Goal: Transaction & Acquisition: Purchase product/service

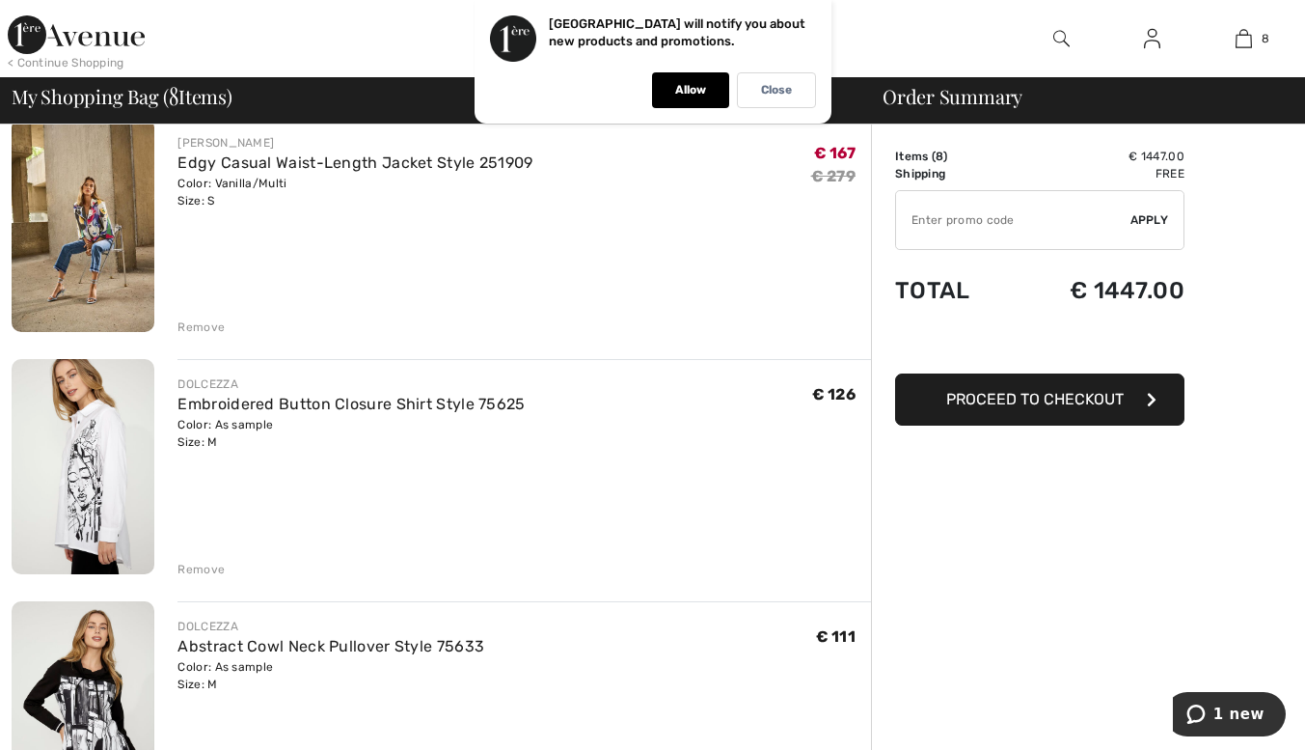
scroll to position [410, 0]
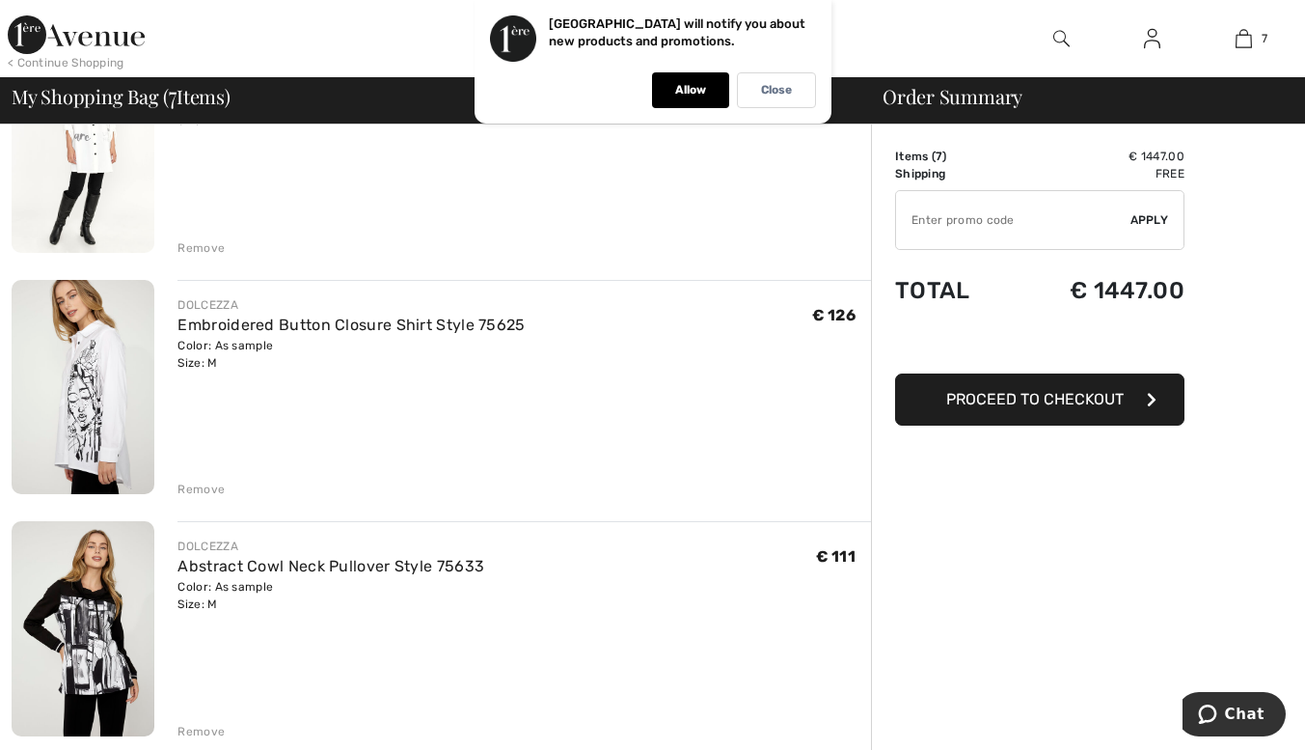
scroll to position [270, 0]
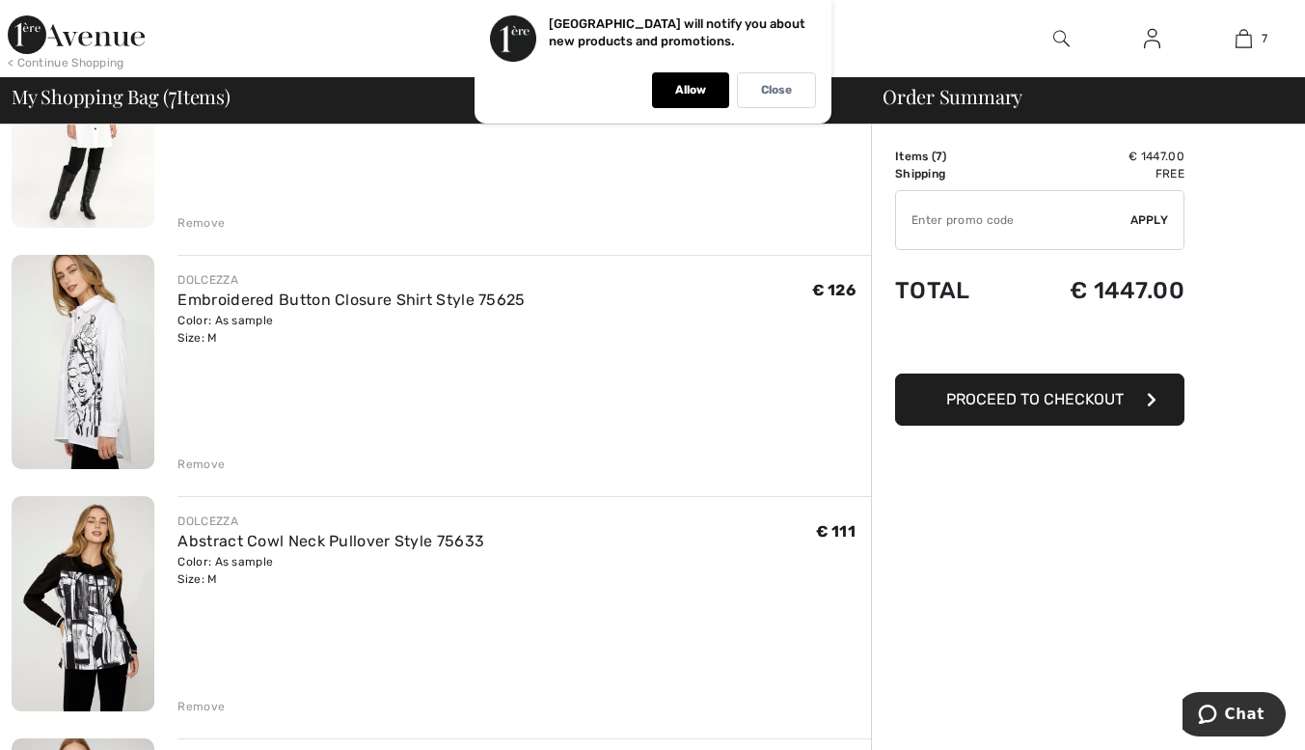
click at [196, 461] on div "Remove" at bounding box center [200, 463] width 47 height 17
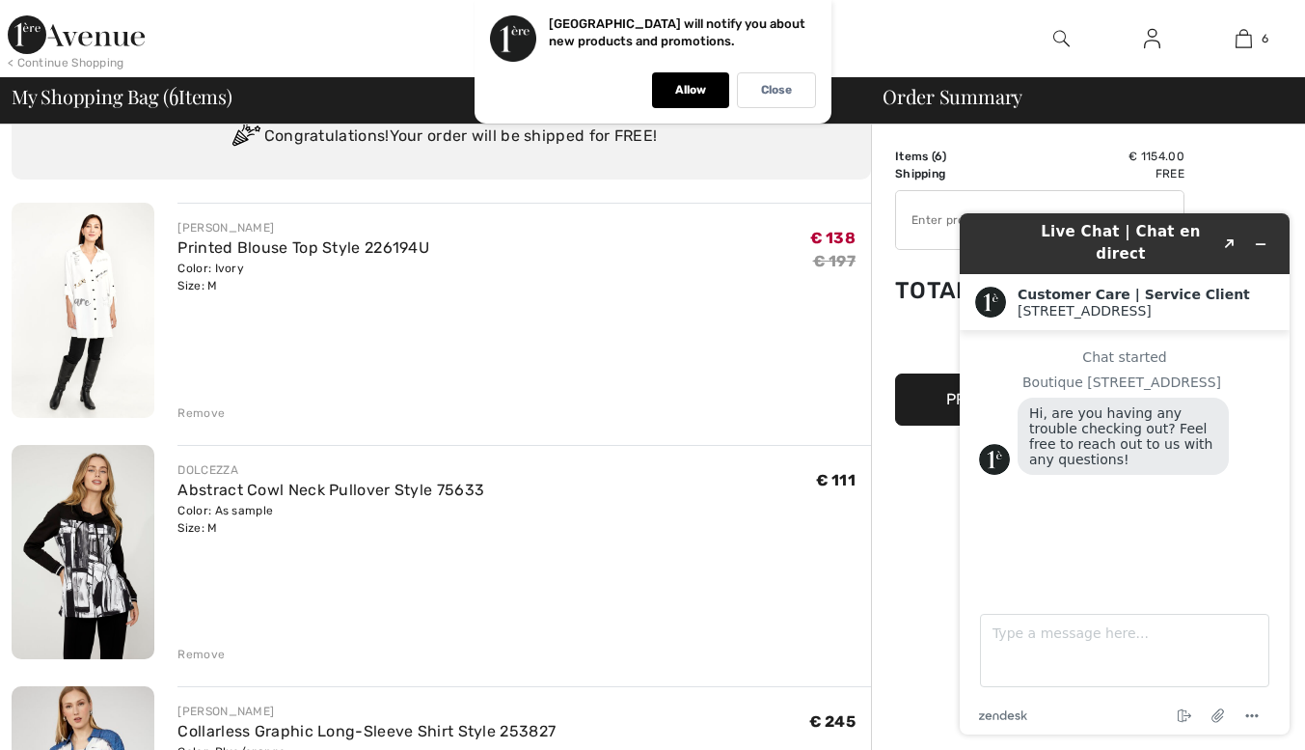
scroll to position [0, 0]
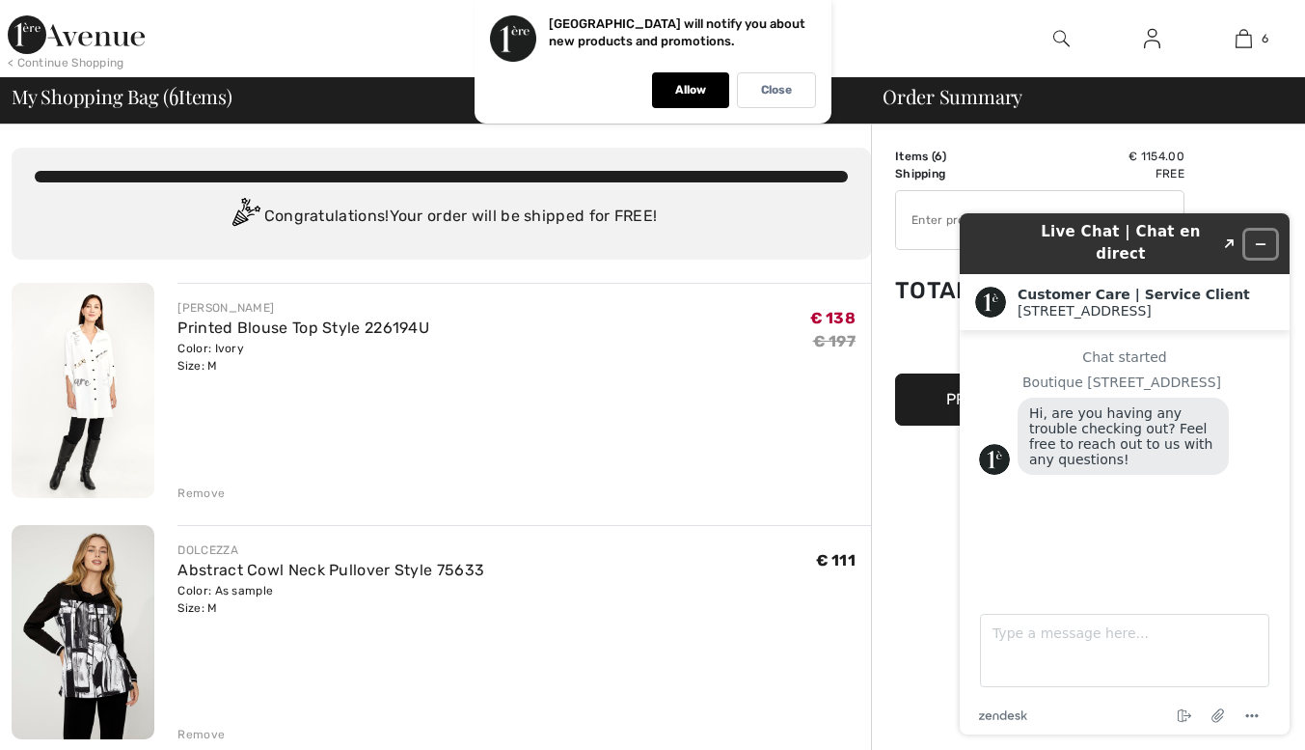
click at [1260, 237] on icon "Minimize widget" at bounding box center [1261, 244] width 14 height 14
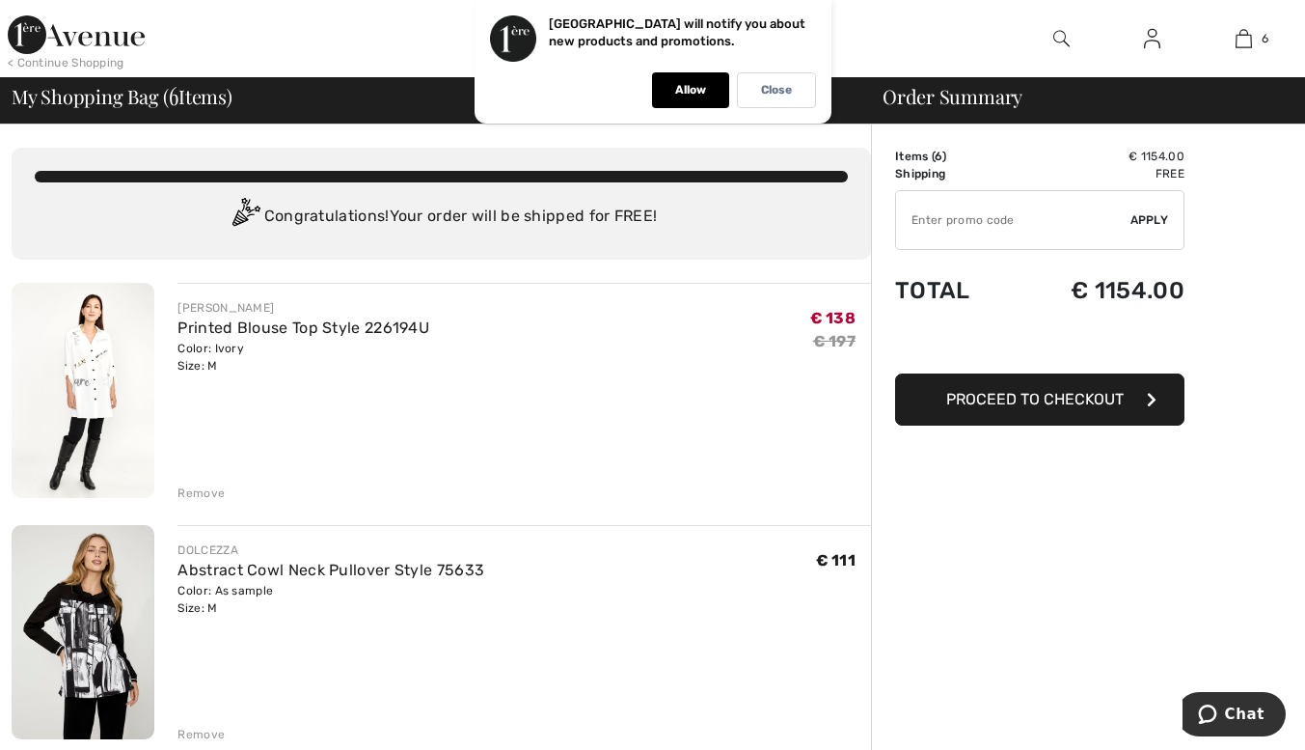
drag, startPoint x: 1040, startPoint y: 220, endPoint x: 1191, endPoint y: 495, distance: 313.9
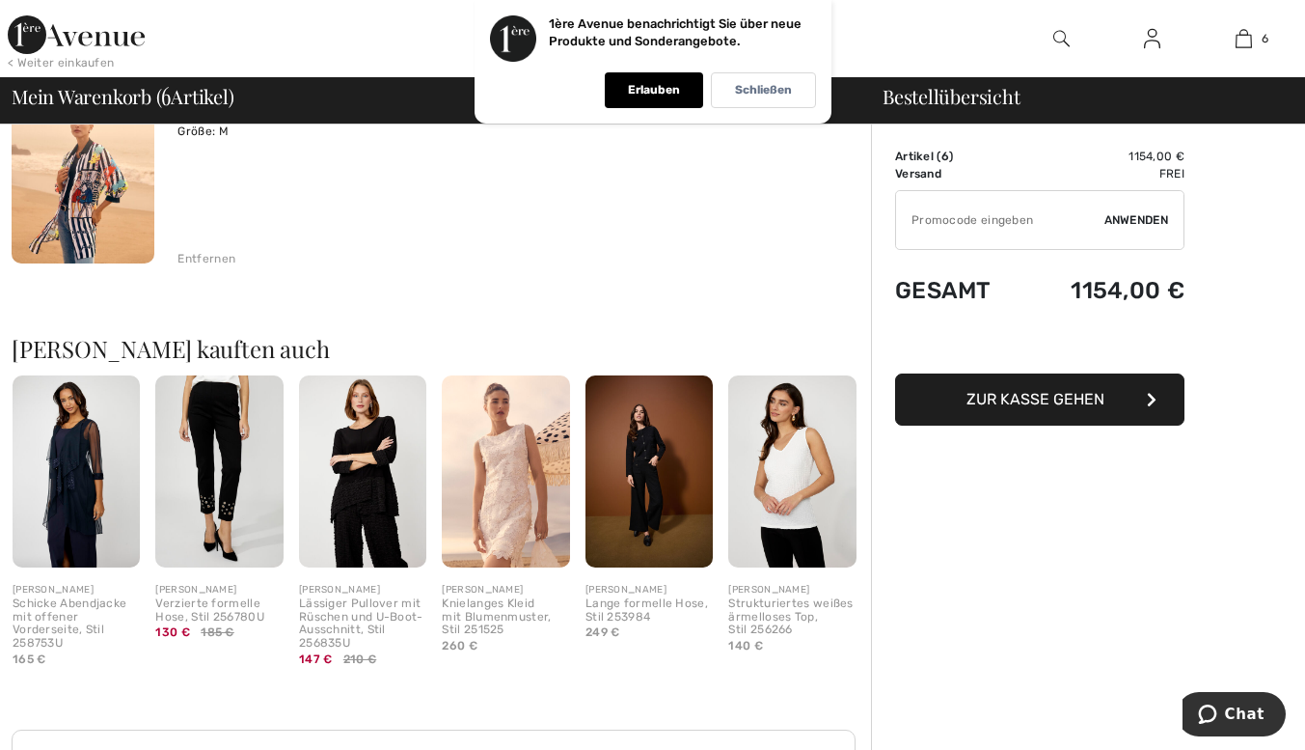
scroll to position [1454, 0]
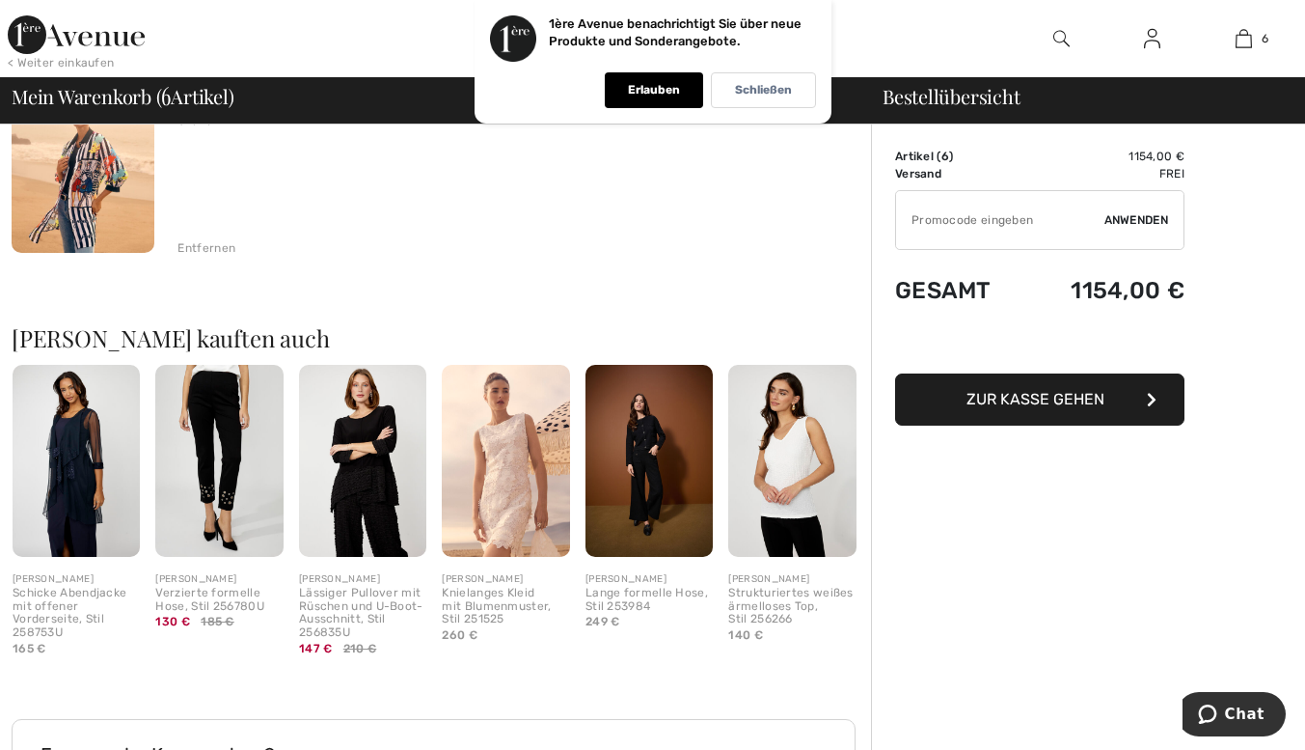
click at [332, 587] on font "Lässiger Pullover mit Rüschen und U-Boot-Ausschnitt, Stil 256835U" at bounding box center [361, 612] width 124 height 53
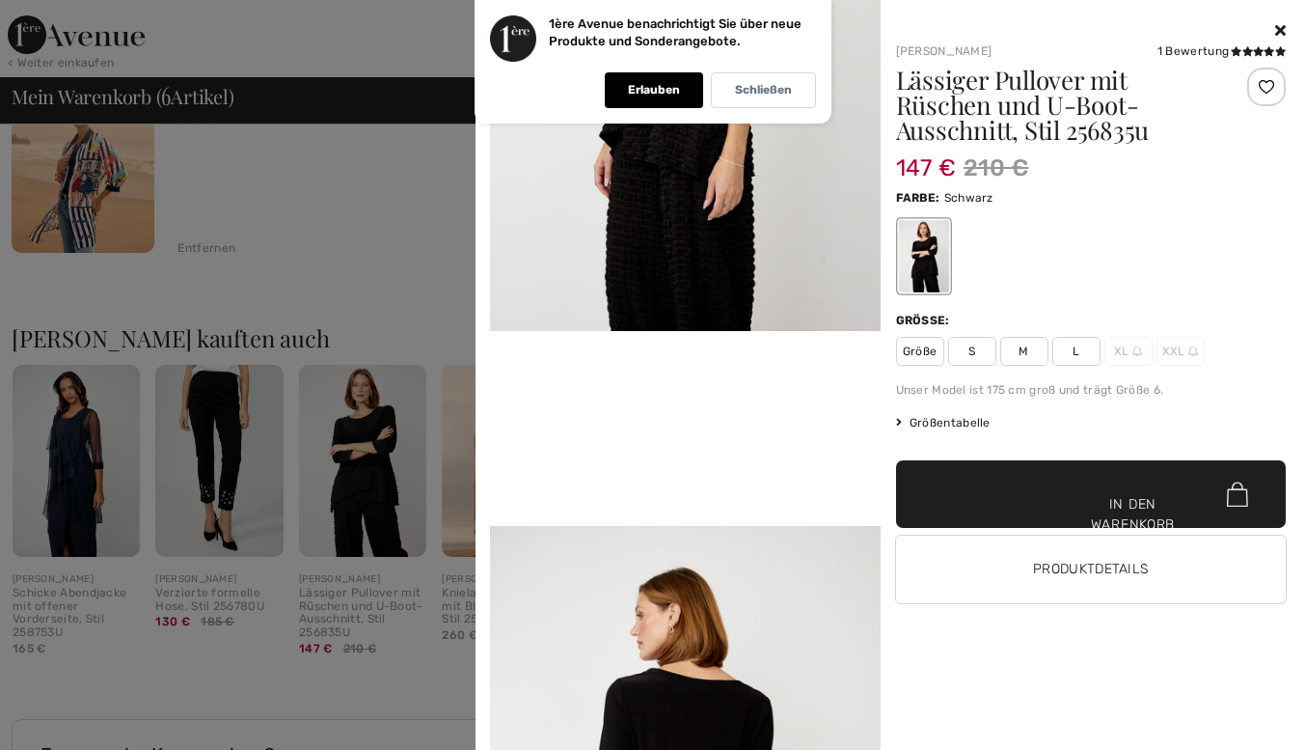
scroll to position [897, 0]
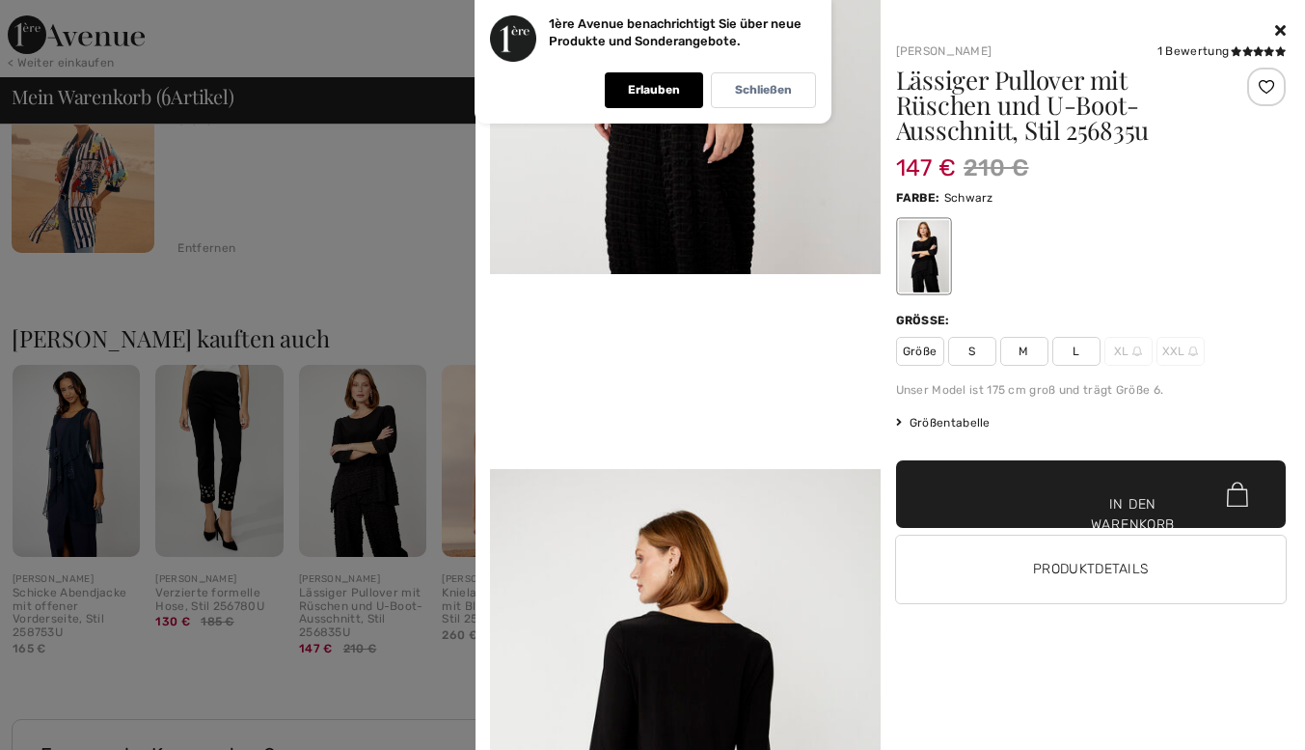
click at [1019, 341] on span "M" at bounding box center [1024, 351] width 48 height 29
drag, startPoint x: 1067, startPoint y: 497, endPoint x: 959, endPoint y: 526, distance: 111.8
click at [1065, 497] on font "✔ Zur Tasche hinzugefügt" at bounding box center [1111, 524] width 98 height 61
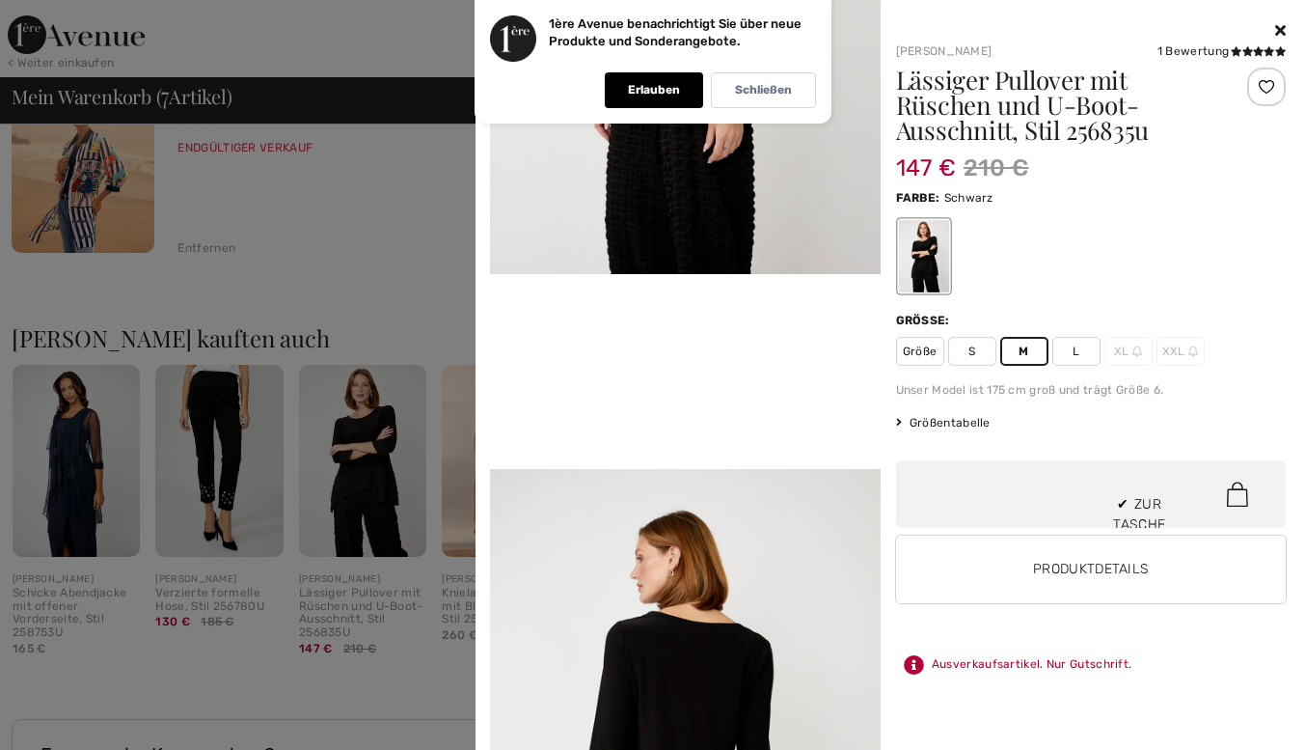
scroll to position [602, 0]
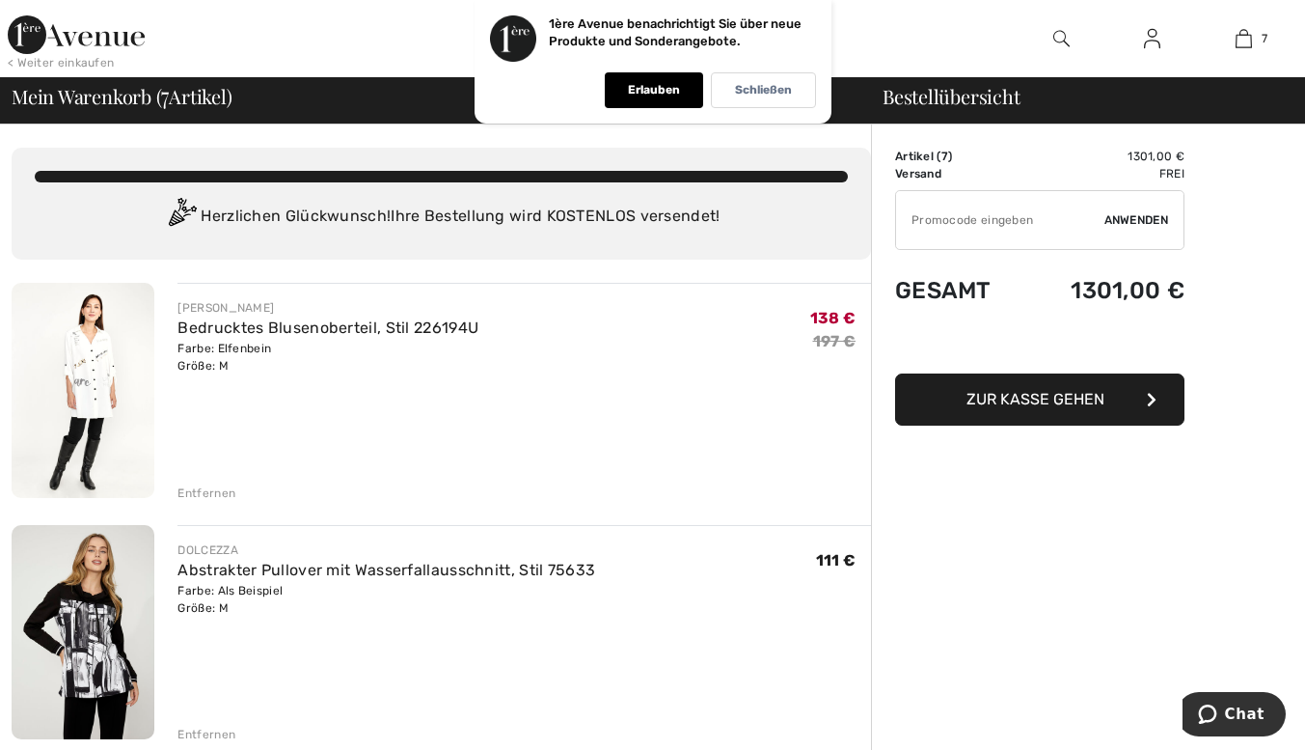
click at [1030, 392] on font "Zur Kasse gehen" at bounding box center [1036, 399] width 138 height 18
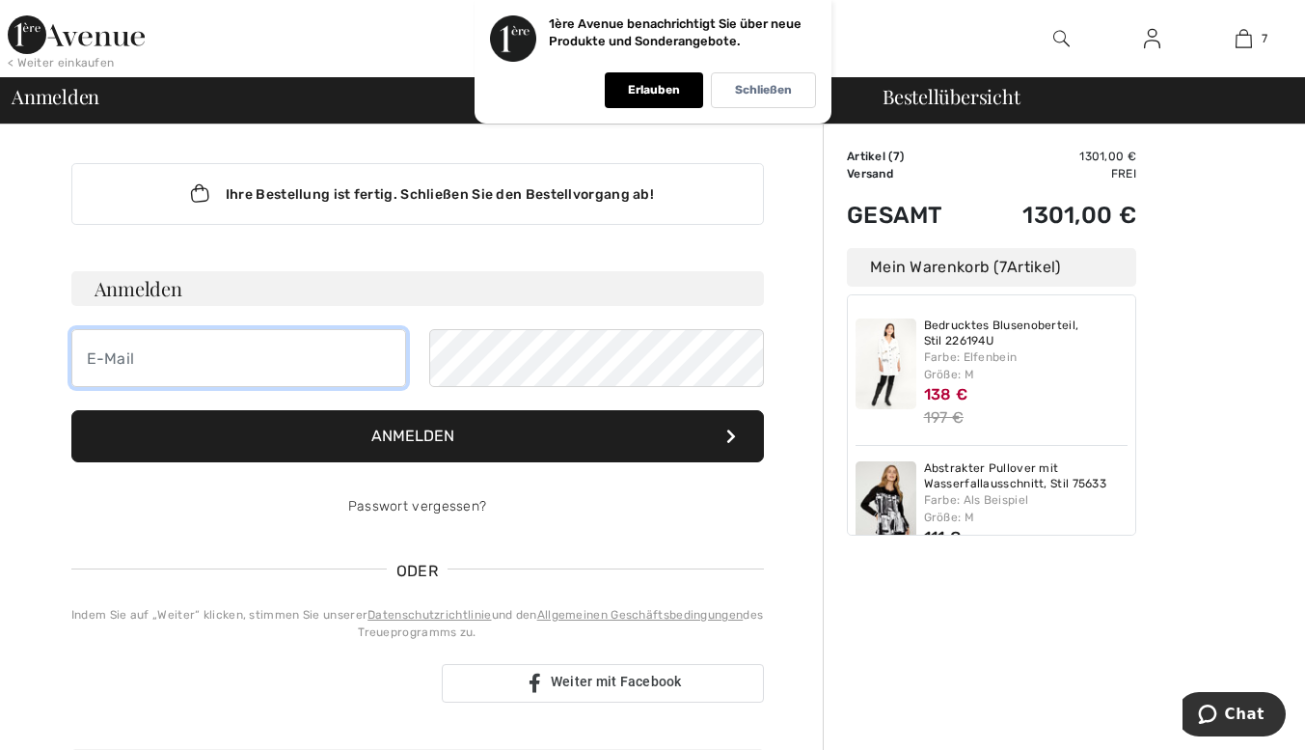
click at [140, 361] on input "email" at bounding box center [238, 358] width 335 height 58
type input "elisabeth@lederer.at"
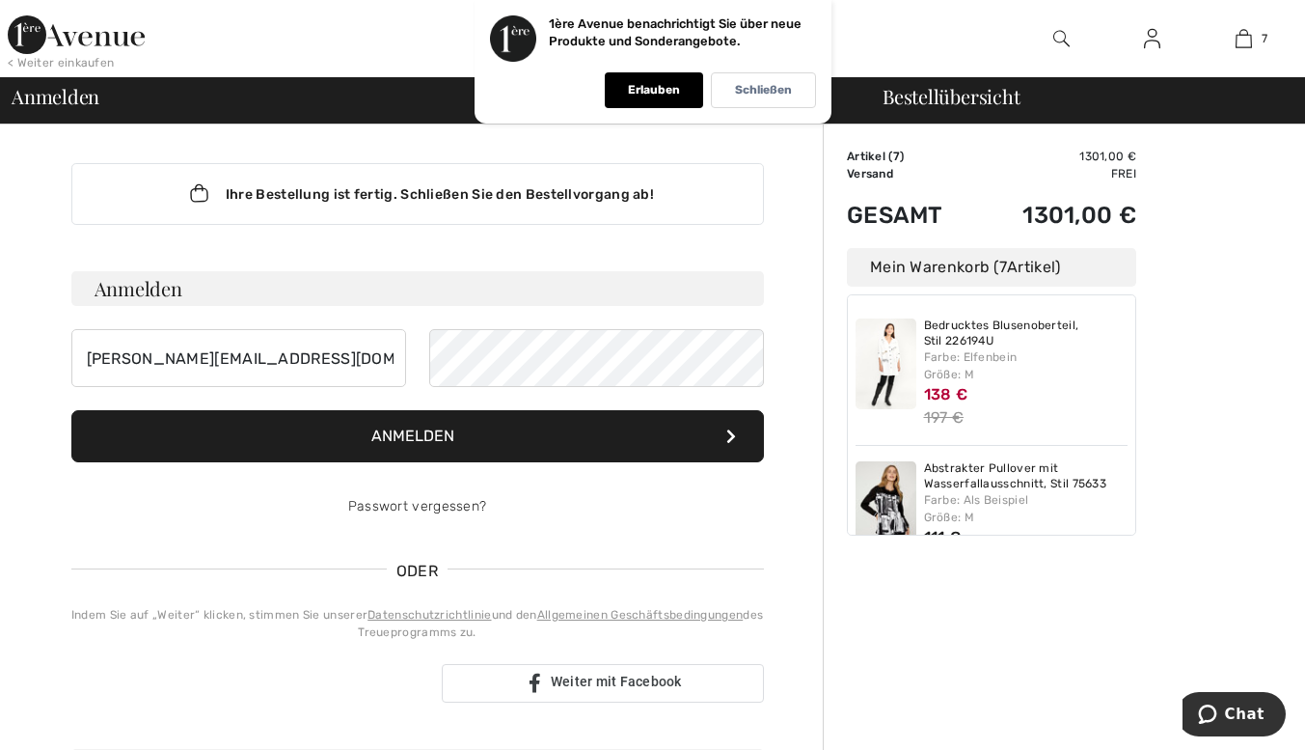
click at [423, 437] on font "Anmelden" at bounding box center [412, 435] width 83 height 18
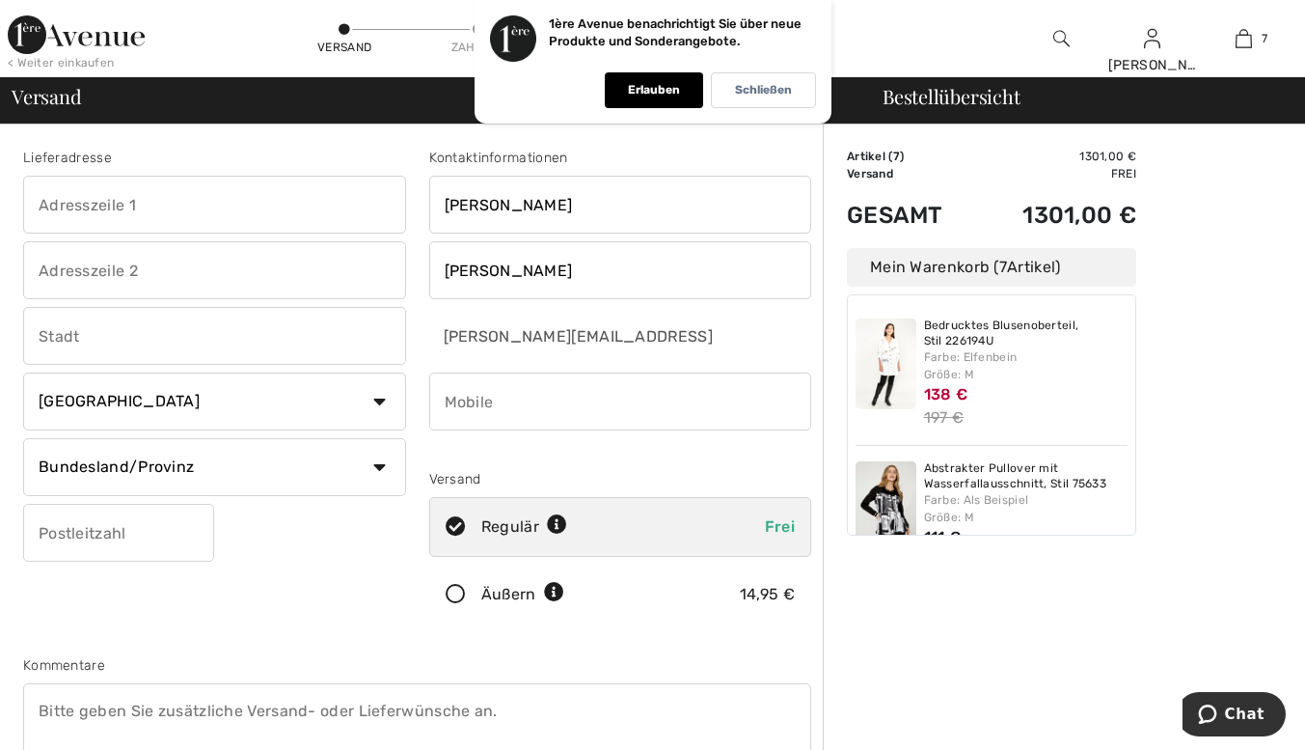
click at [460, 405] on input "phone" at bounding box center [620, 401] width 383 height 58
type input "069913262525"
type input "Eisteichstrasse 2 Top 7"
type input "Oberwaltersdorf"
select select "AT"
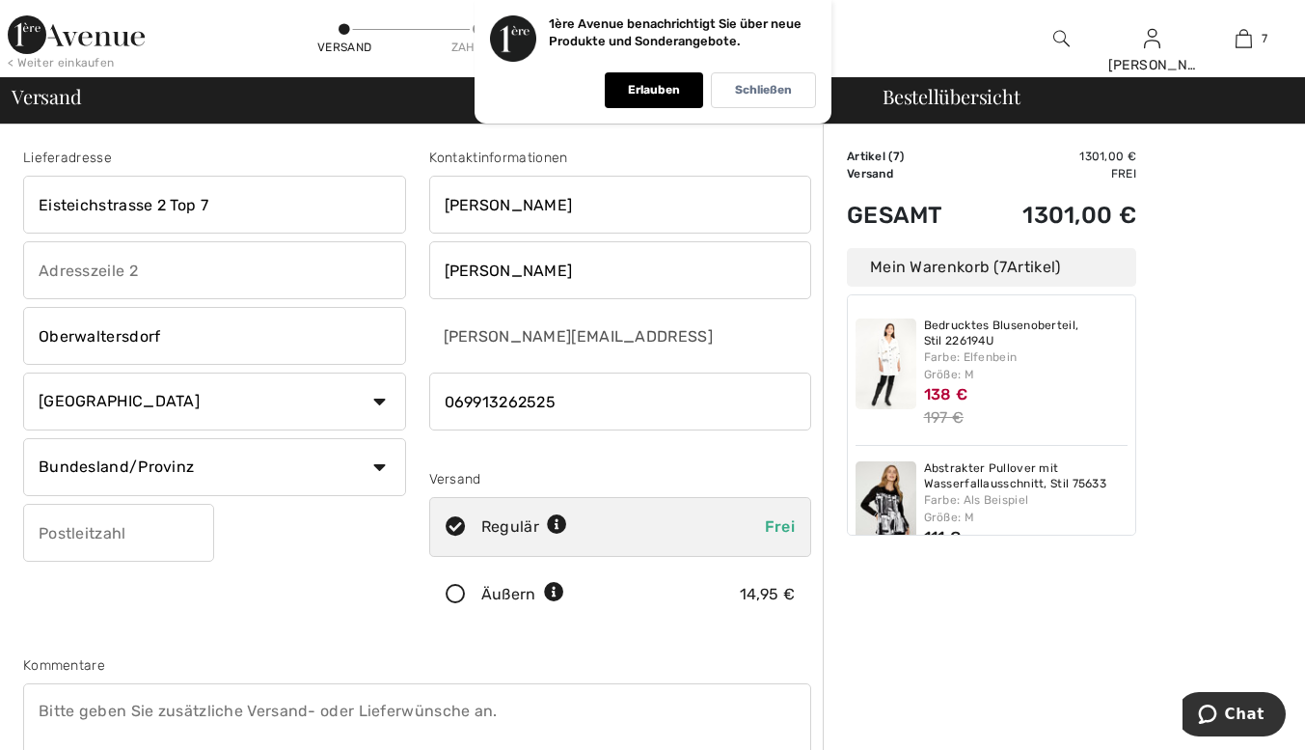
type input "2522"
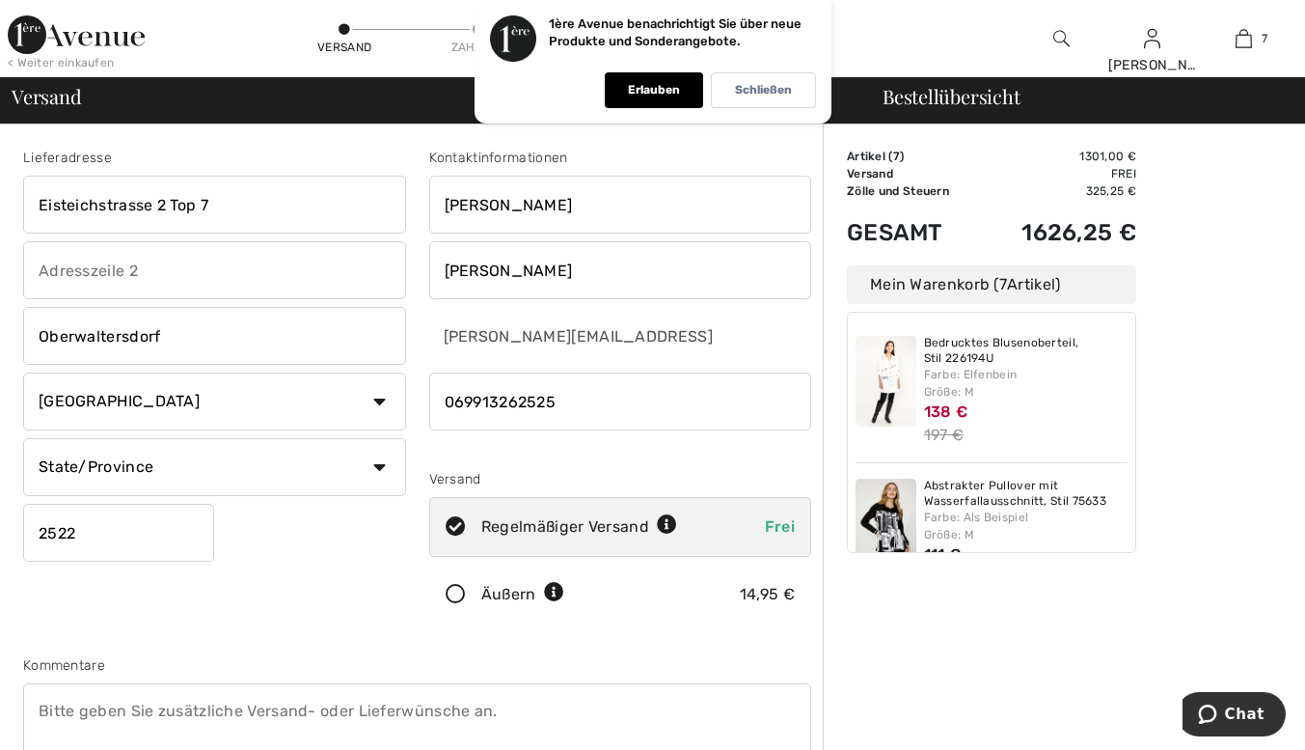
click at [380, 466] on select "State/Province Burgenland Kärnten Niederöesterreich Oberösterreich Salzburg Ste…" at bounding box center [214, 467] width 383 height 58
select select "NOS"
click at [23, 438] on select "State/Province Burgenland Kärnten Niederöesterreich Oberösterreich Salzburg Ste…" at bounding box center [214, 467] width 383 height 58
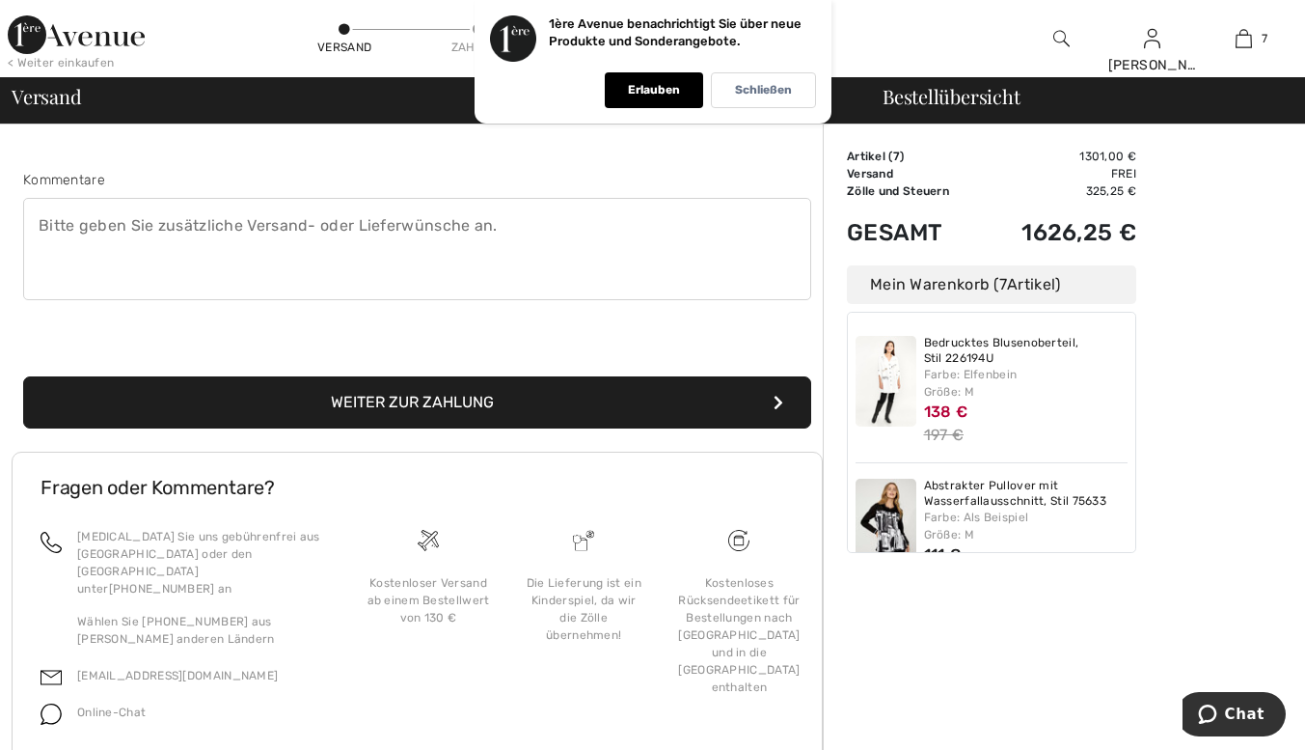
scroll to position [526, 0]
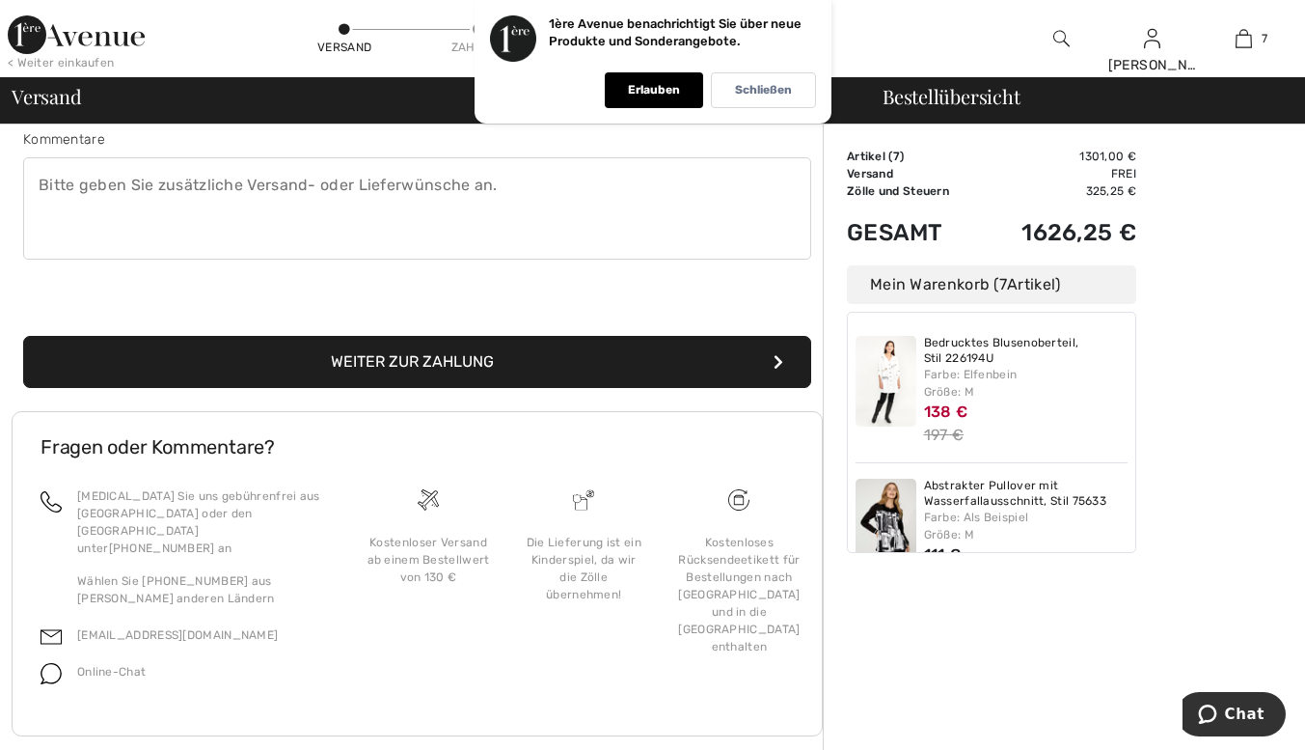
click at [404, 359] on font "Weiter zur Zahlung" at bounding box center [412, 361] width 163 height 18
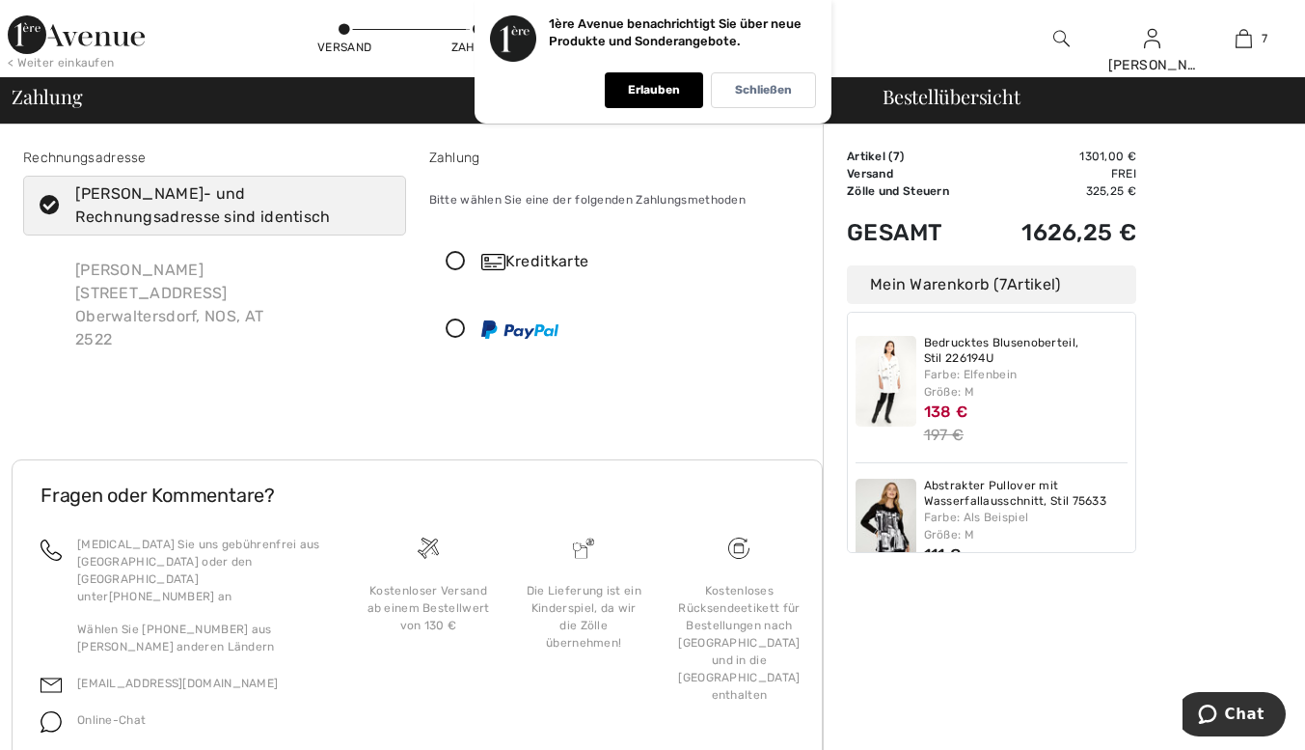
click at [455, 259] on icon at bounding box center [455, 262] width 51 height 20
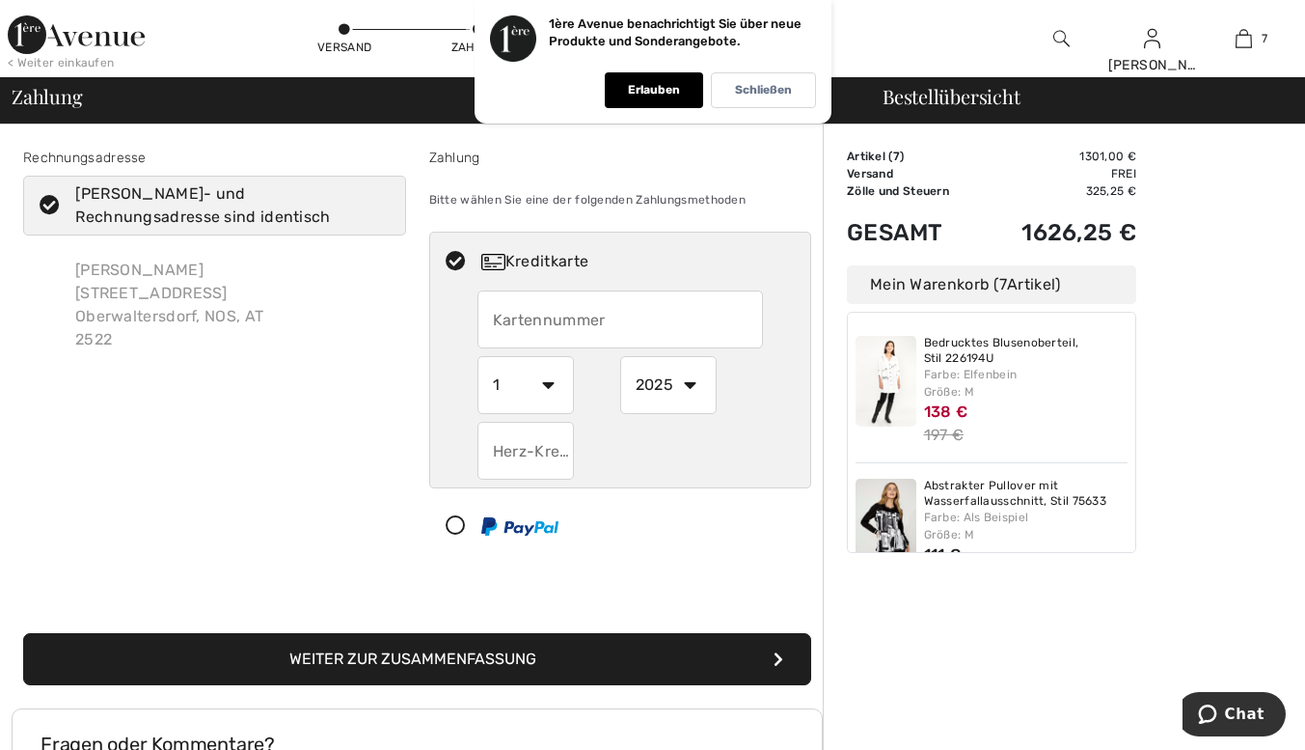
click at [490, 314] on input "text" at bounding box center [620, 319] width 286 height 58
type input "4548283700189015"
select select "3"
select select "2026"
type input "462"
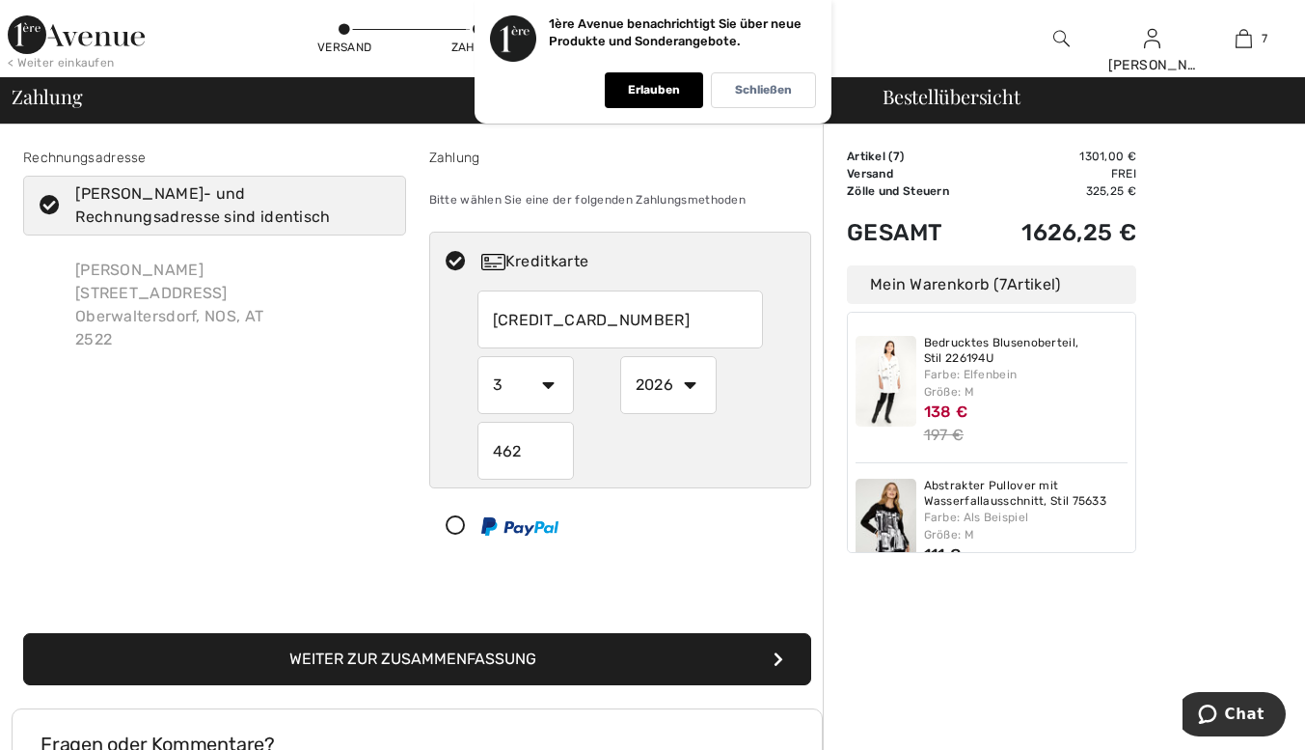
click at [545, 385] on select "1 2 3 4 5 6 7 8 9 10 11 12" at bounding box center [525, 385] width 96 height 58
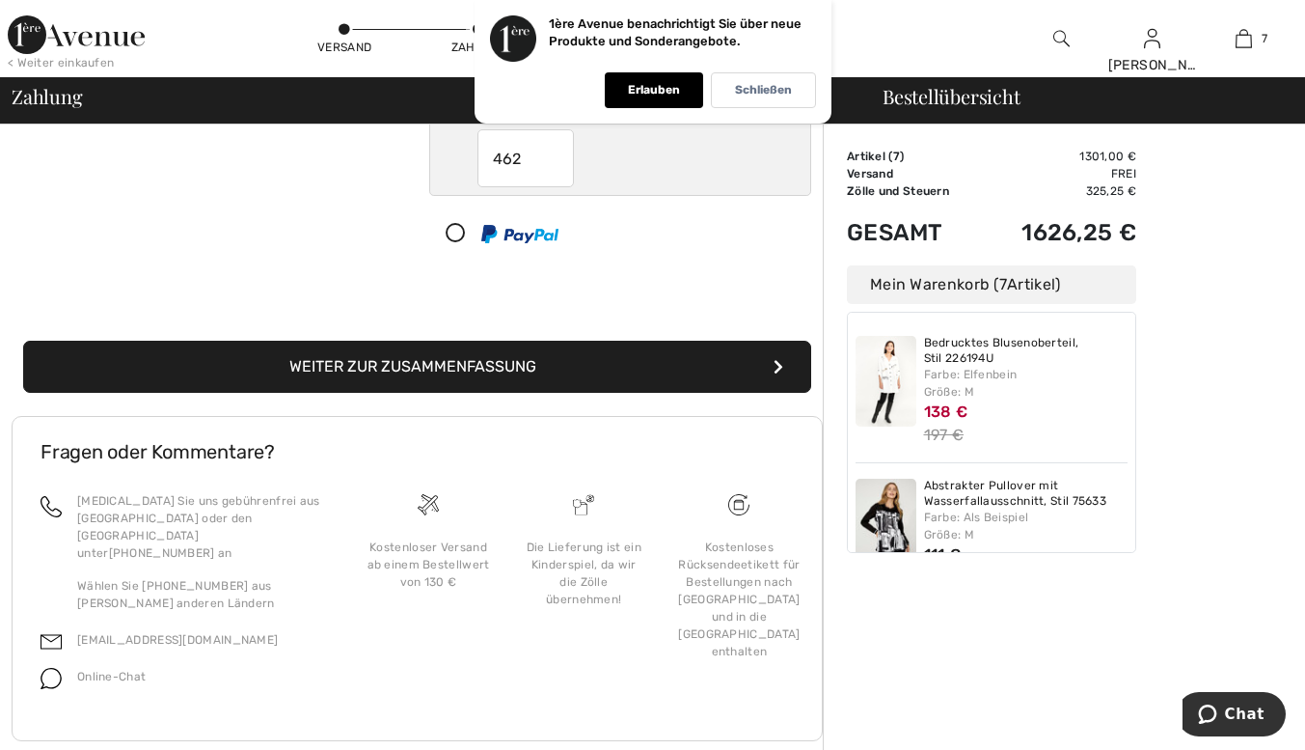
scroll to position [297, 0]
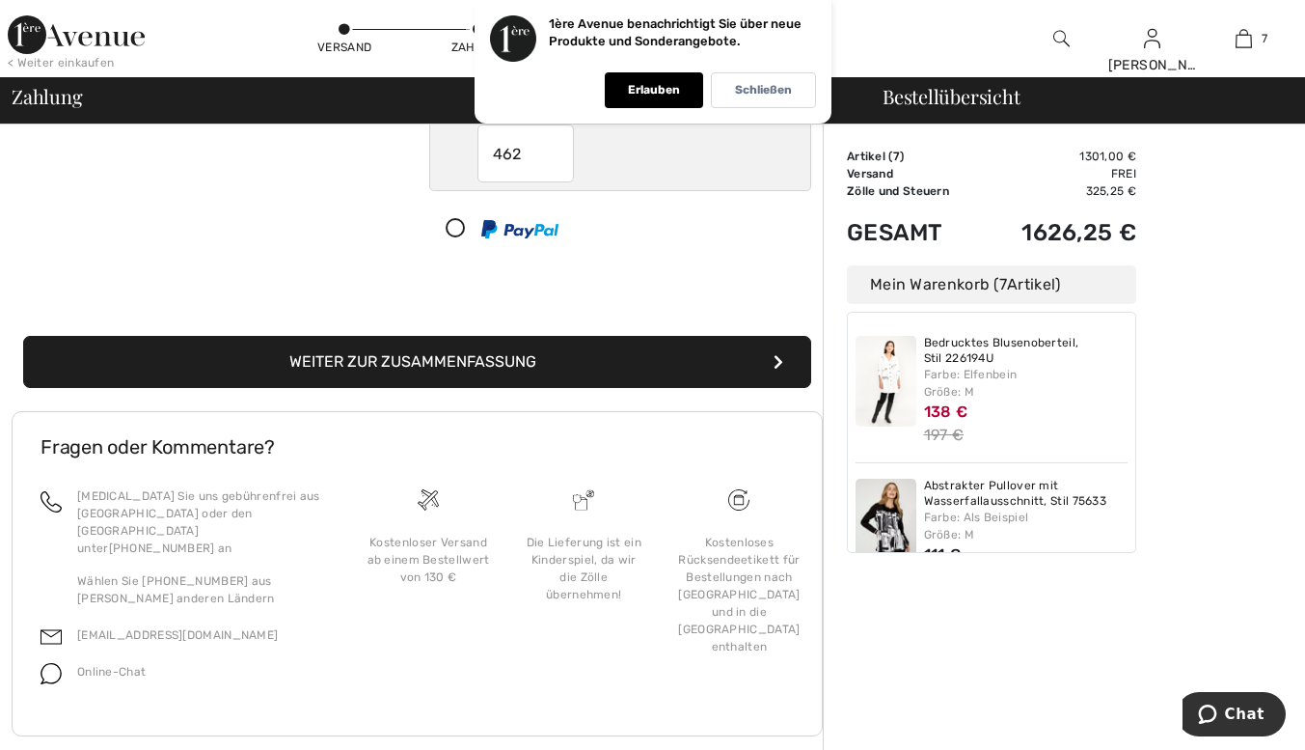
click at [365, 354] on font "Weiter zur Zusammenfassung" at bounding box center [412, 361] width 247 height 18
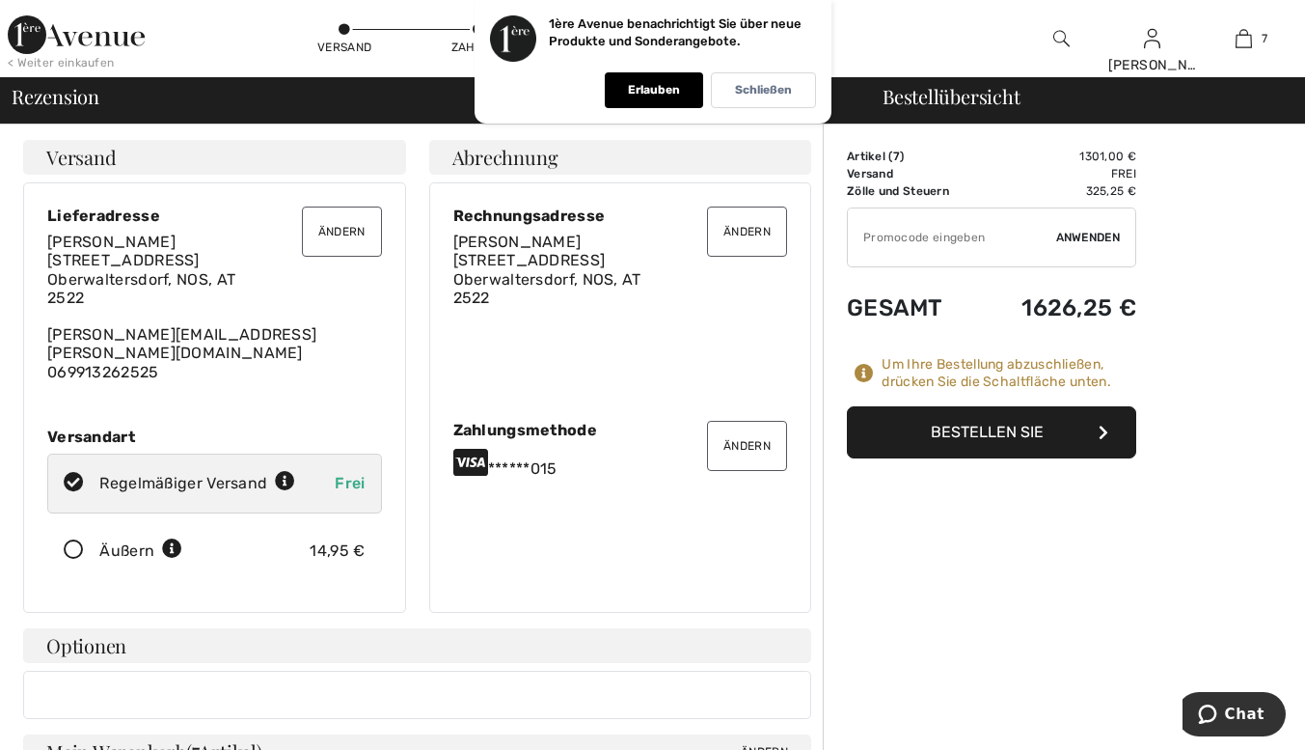
click at [1005, 432] on font "Bestellen Sie" at bounding box center [987, 432] width 113 height 18
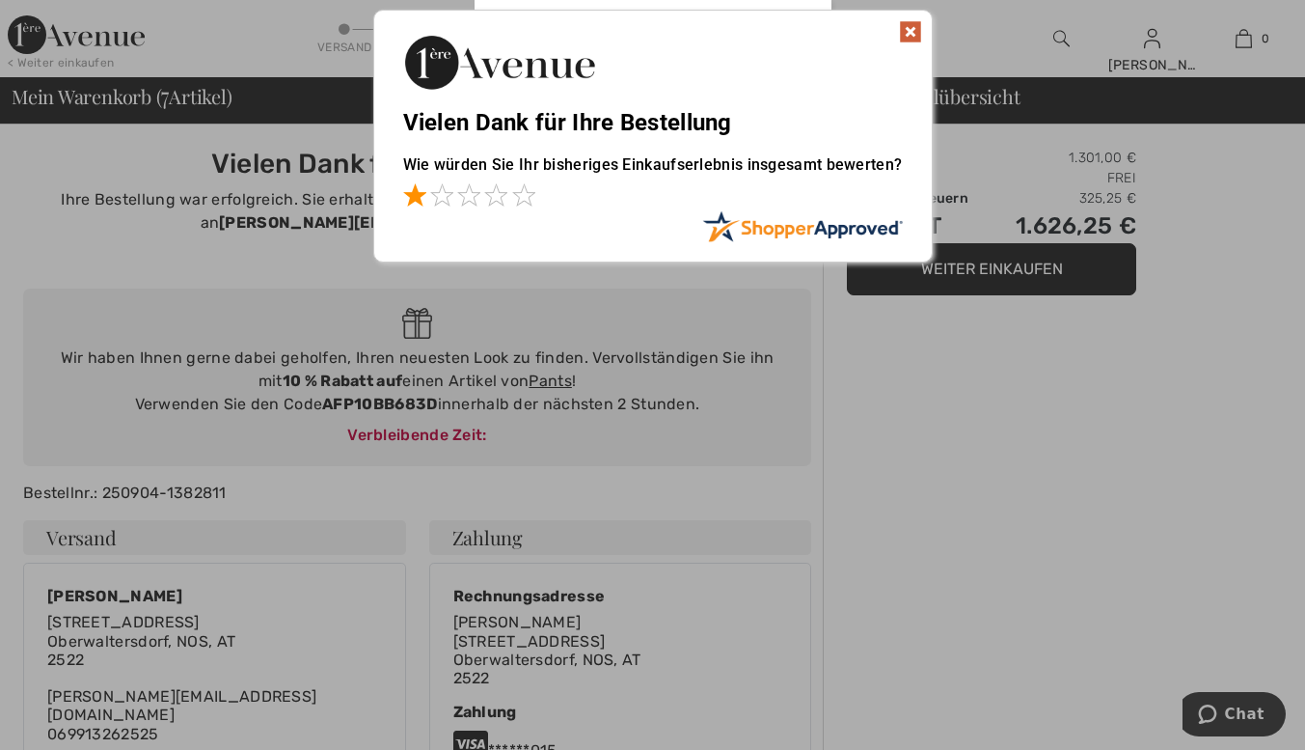
click at [415, 199] on span at bounding box center [414, 194] width 23 height 23
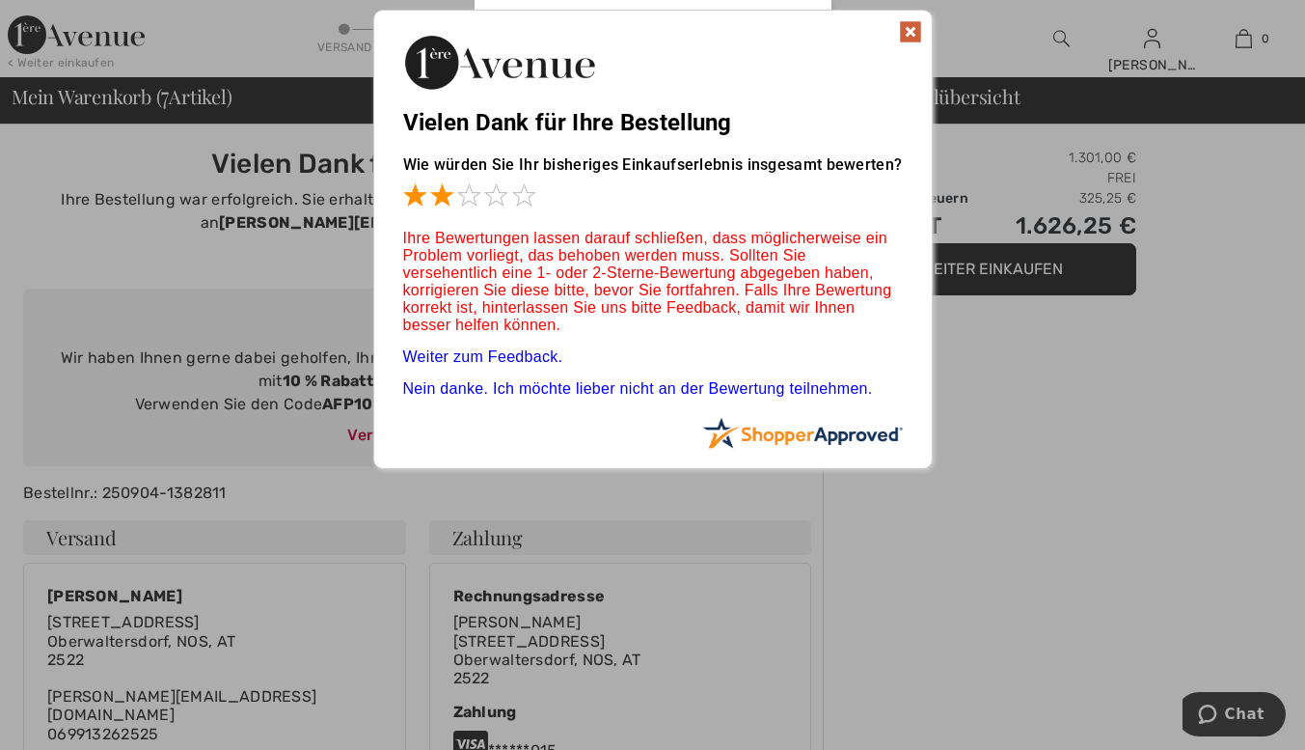
click at [439, 203] on span at bounding box center [441, 194] width 23 height 23
click at [488, 202] on span at bounding box center [495, 194] width 23 height 23
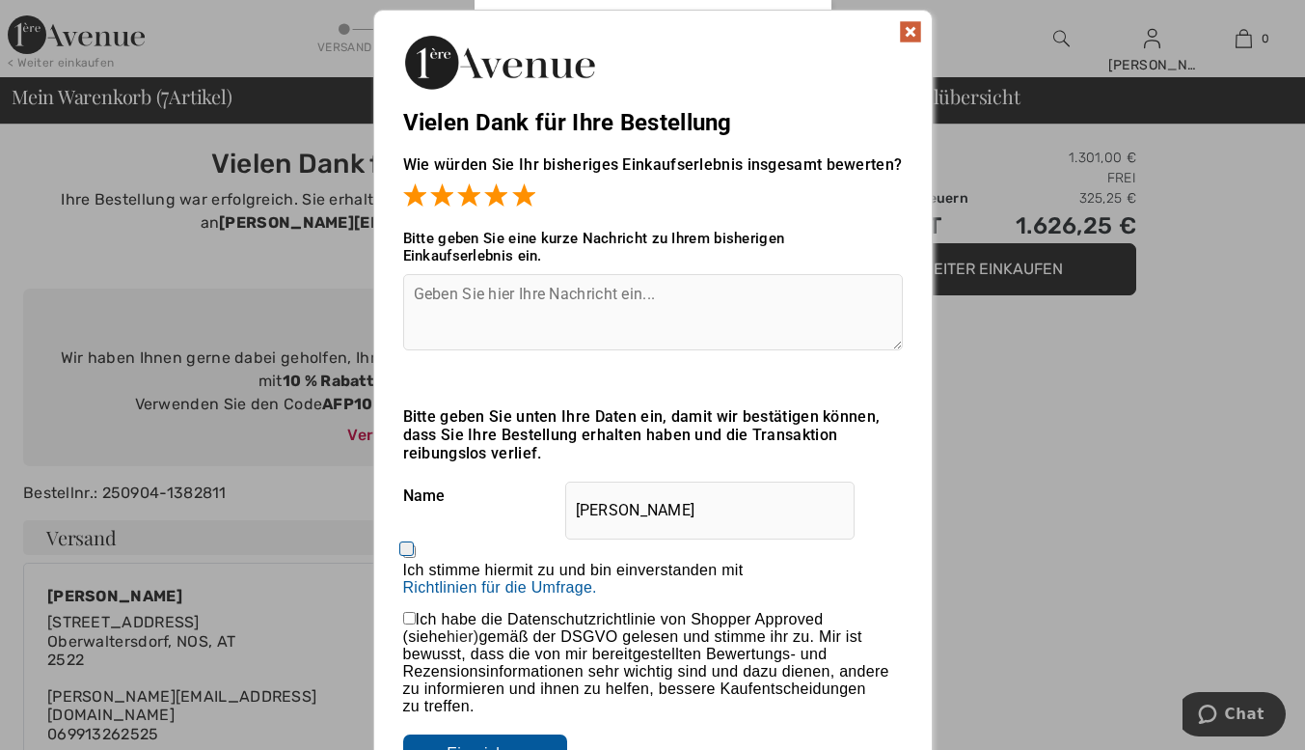
drag, startPoint x: 527, startPoint y: 200, endPoint x: 555, endPoint y: 239, distance: 48.4
click at [527, 201] on span at bounding box center [523, 194] width 23 height 23
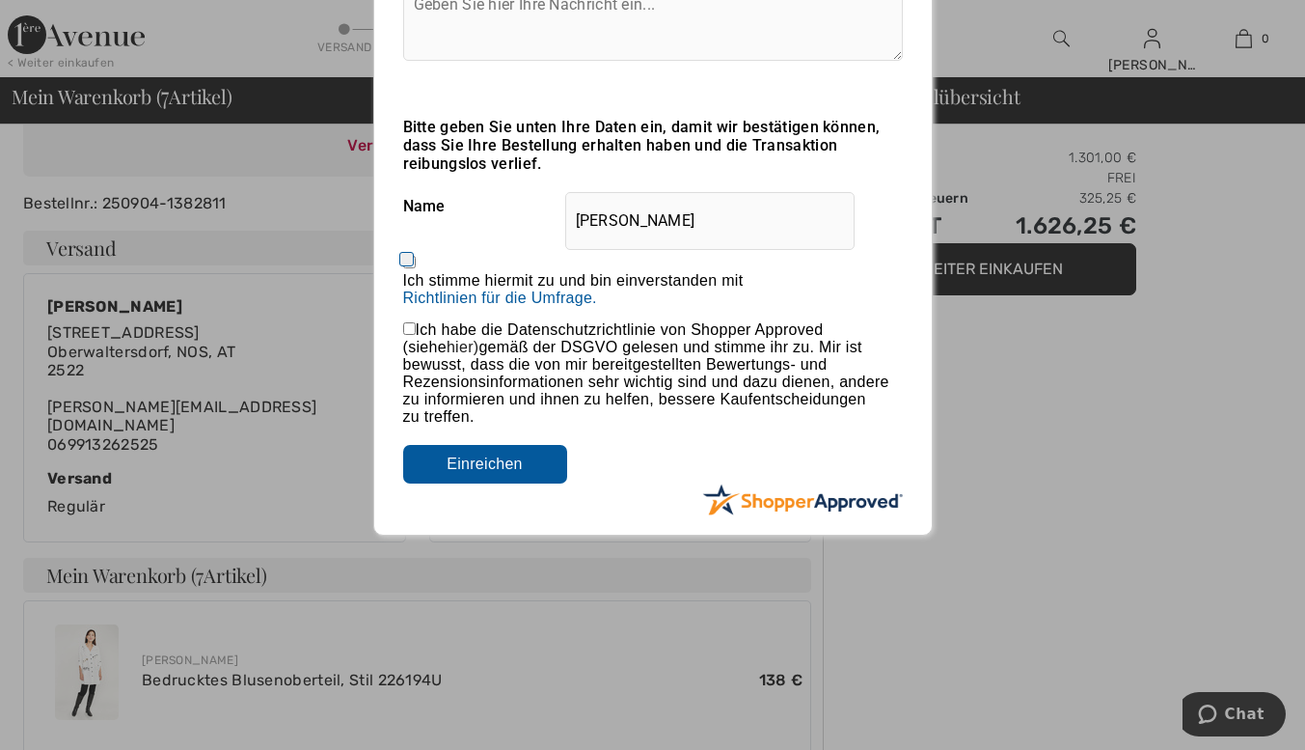
scroll to position [313, 0]
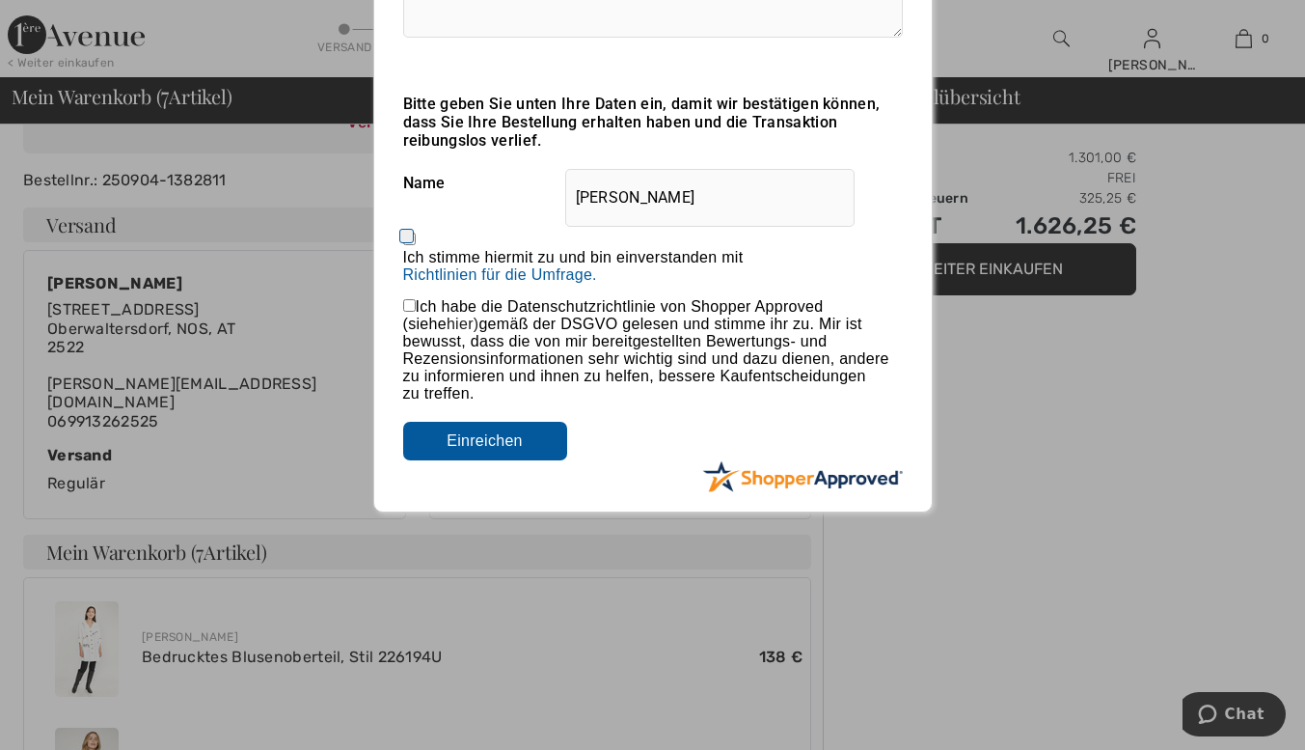
click at [481, 436] on input "Einreichen" at bounding box center [485, 441] width 164 height 39
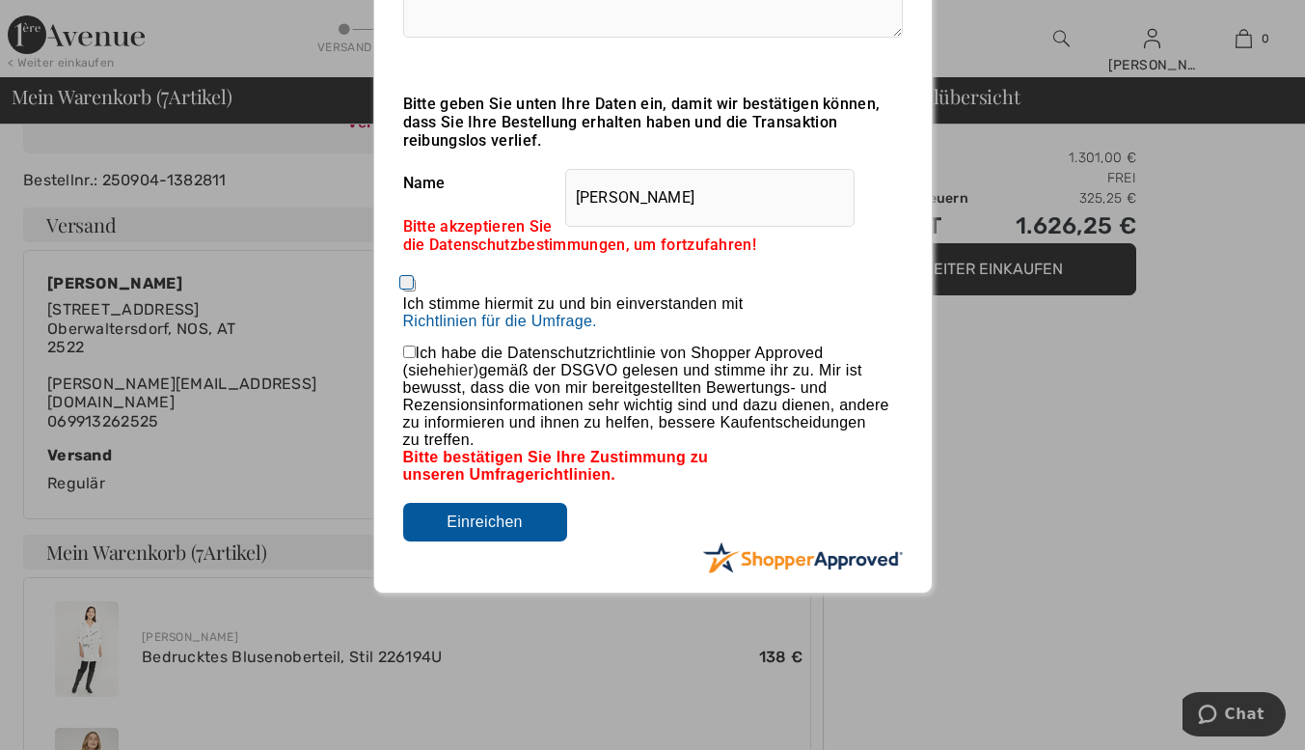
click at [405, 283] on input "Ich stimme hiermit zu und bin einverstanden mit Mit der Abgabe einer Bewertung …" at bounding box center [409, 285] width 13 height 13
checkbox input "true"
drag, startPoint x: 404, startPoint y: 351, endPoint x: 450, endPoint y: 395, distance: 63.4
click at [404, 355] on input "checkbox" at bounding box center [409, 351] width 13 height 13
checkbox input "true"
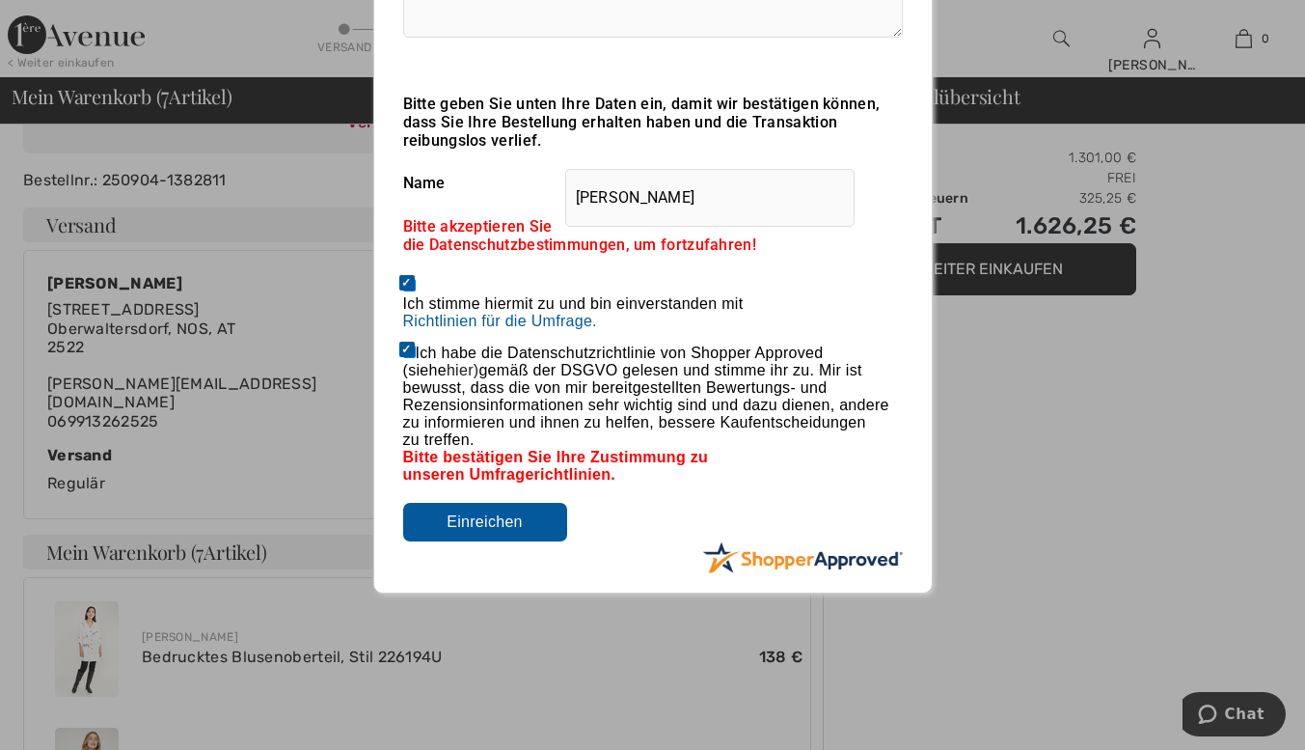
click at [485, 524] on input "Einreichen" at bounding box center [485, 522] width 164 height 39
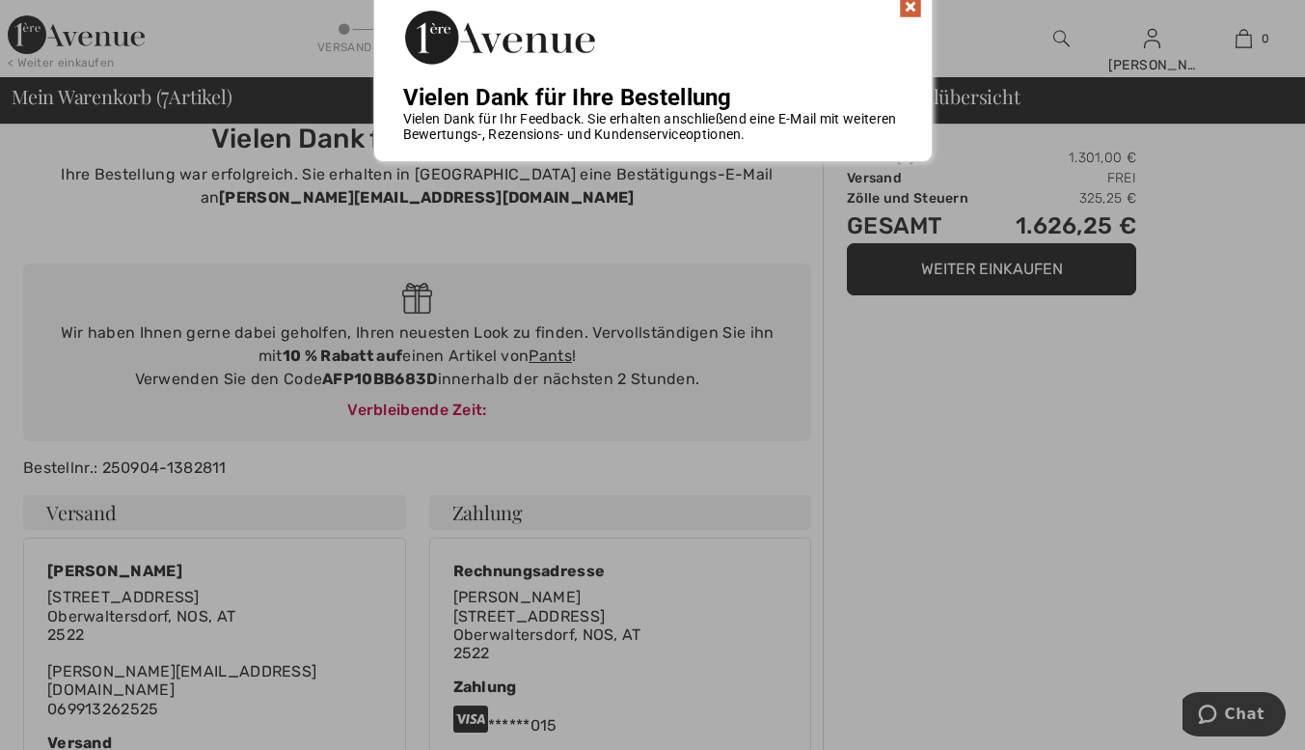
scroll to position [0, 0]
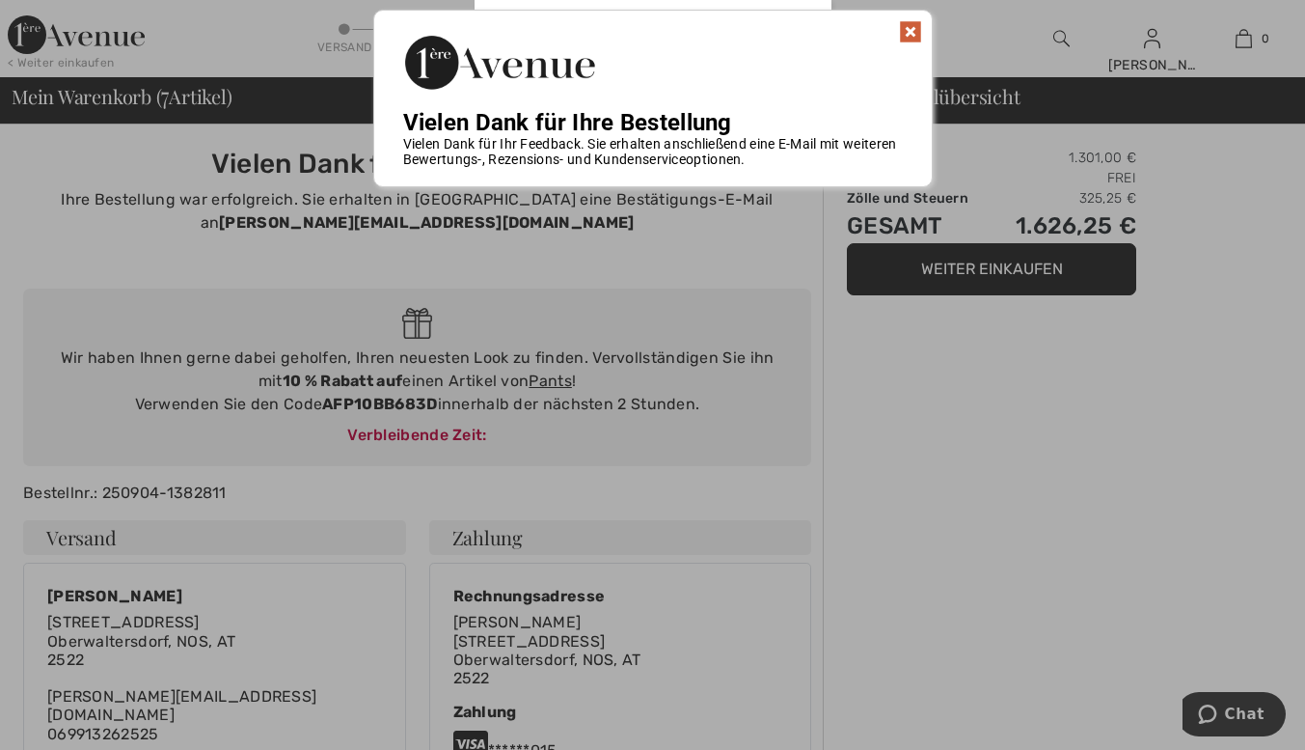
click at [909, 33] on img at bounding box center [910, 31] width 23 height 23
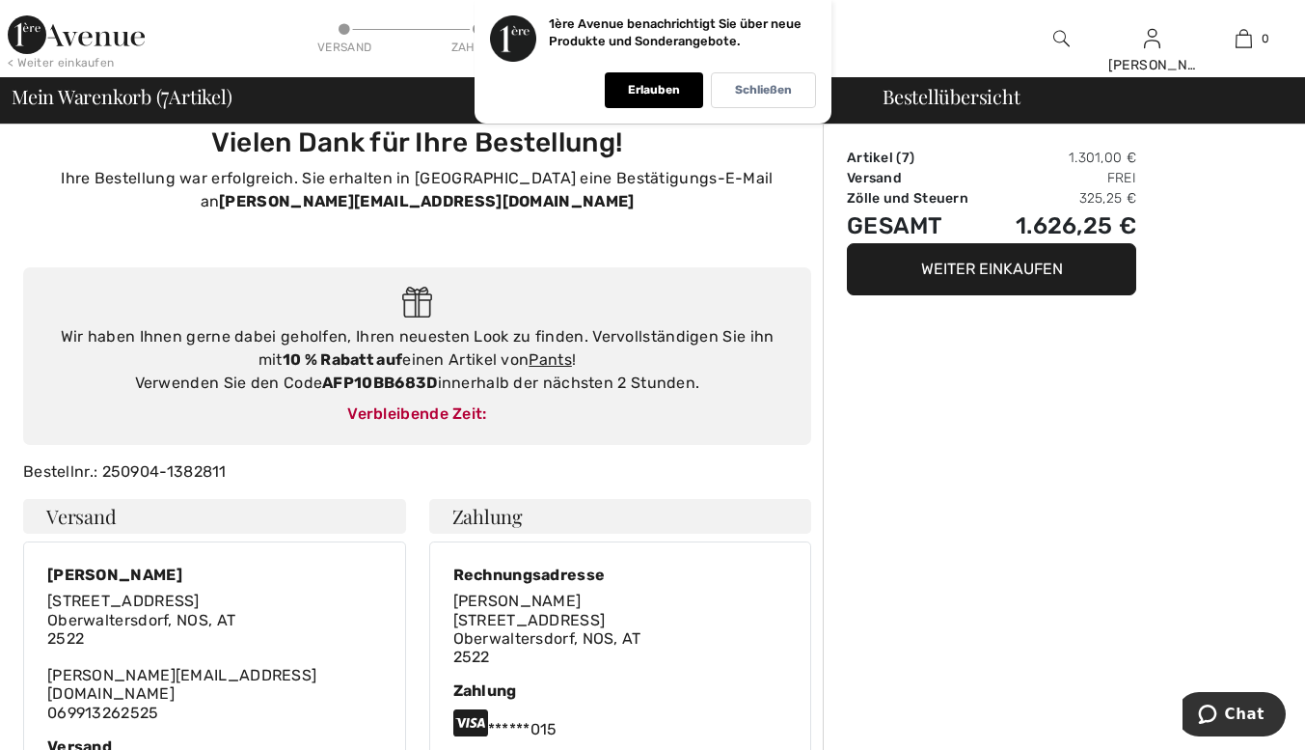
scroll to position [20, 0]
